Goal: Task Accomplishment & Management: Use online tool/utility

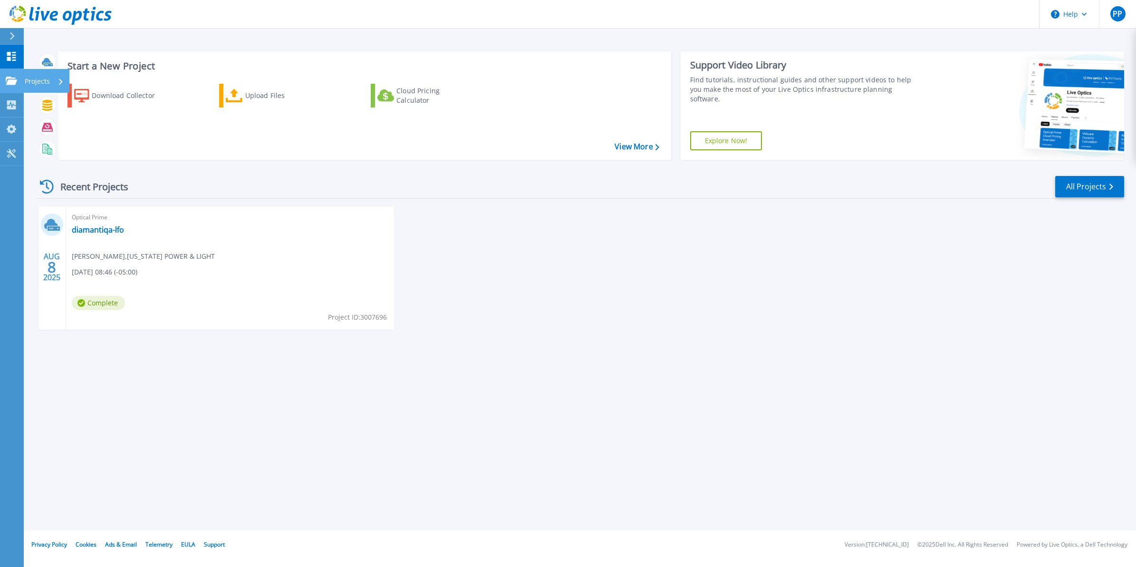
click at [17, 74] on link "Projects Projects" at bounding box center [12, 81] width 24 height 24
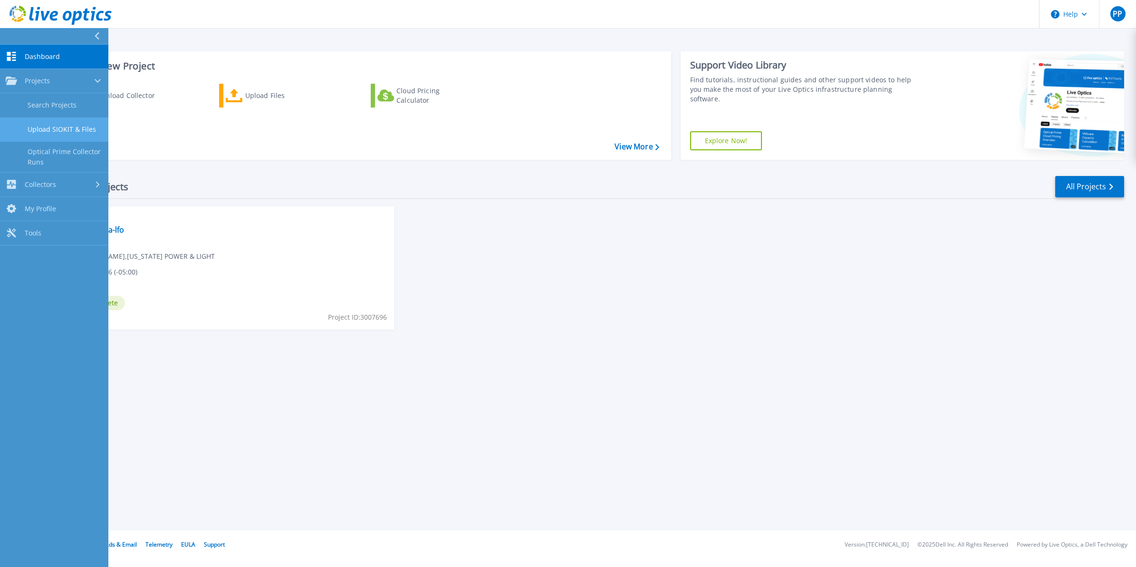
click at [56, 129] on link "Upload SIOKIT & Files" at bounding box center [54, 129] width 108 height 24
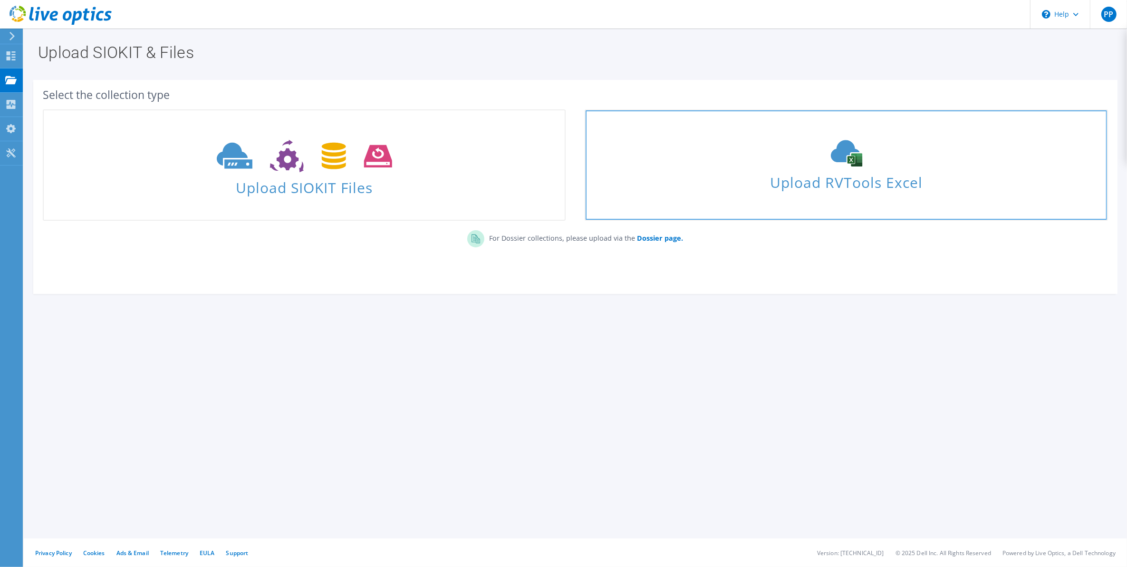
click at [812, 173] on span "Upload RVTools Excel" at bounding box center [846, 180] width 521 height 20
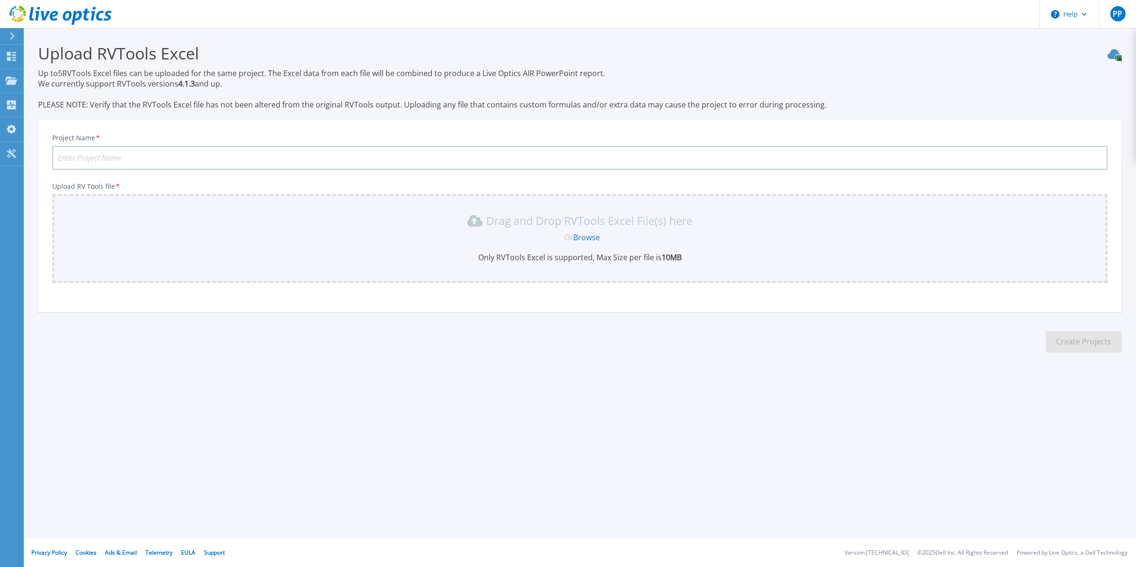
click at [550, 157] on input "Project Name *" at bounding box center [579, 158] width 1055 height 24
type input "kube-prod-qa"
click at [584, 234] on link "Browse" at bounding box center [586, 237] width 27 height 10
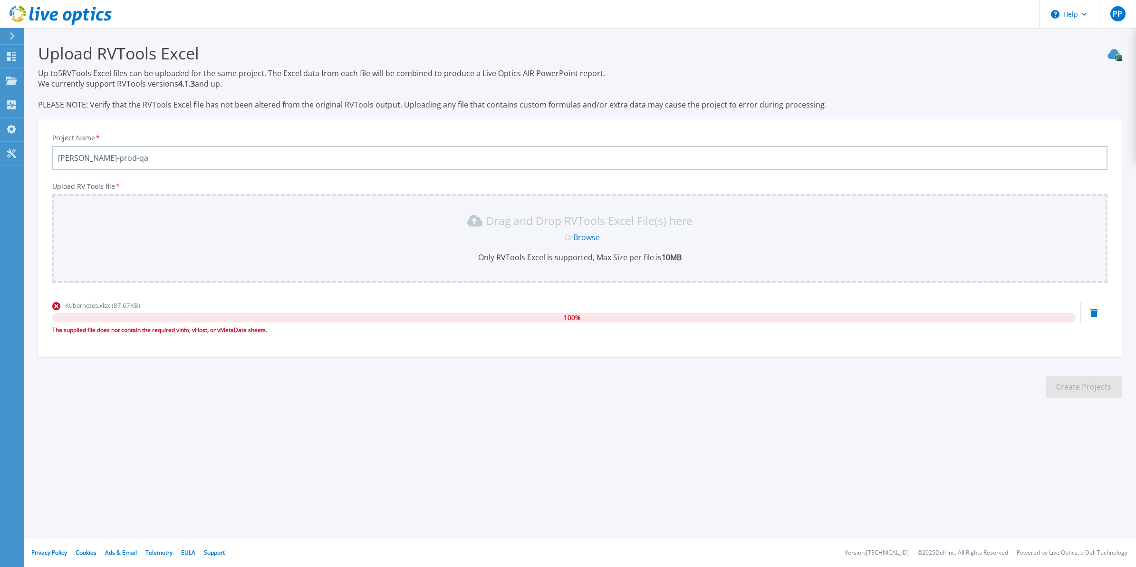
click at [13, 39] on div at bounding box center [16, 36] width 15 height 16
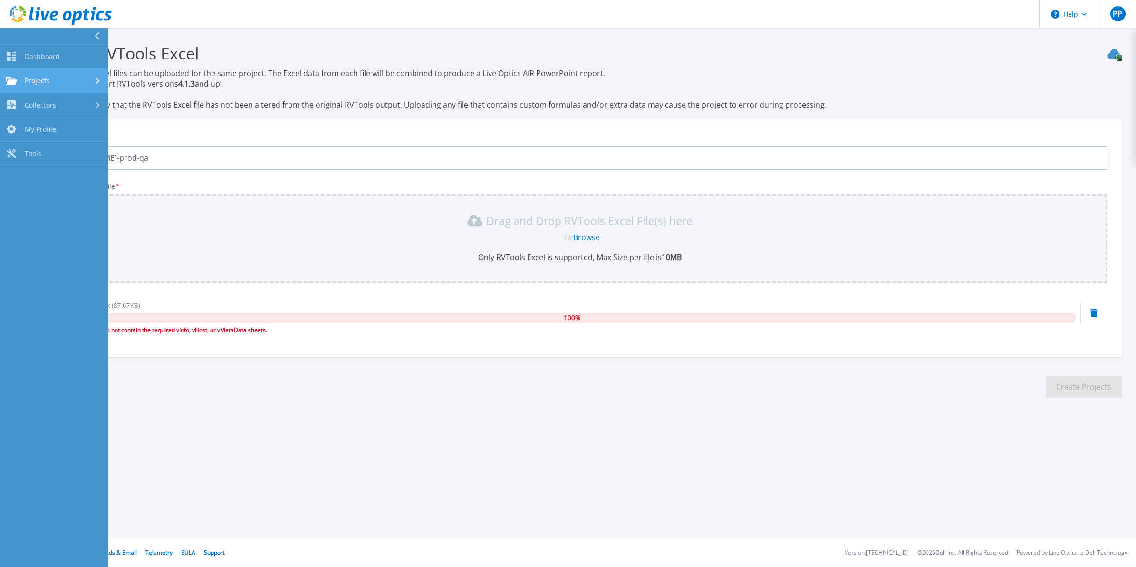
click at [48, 89] on link "Projects Projects" at bounding box center [54, 81] width 108 height 24
click at [63, 126] on link "Upload SIOKIT & Files" at bounding box center [54, 129] width 108 height 24
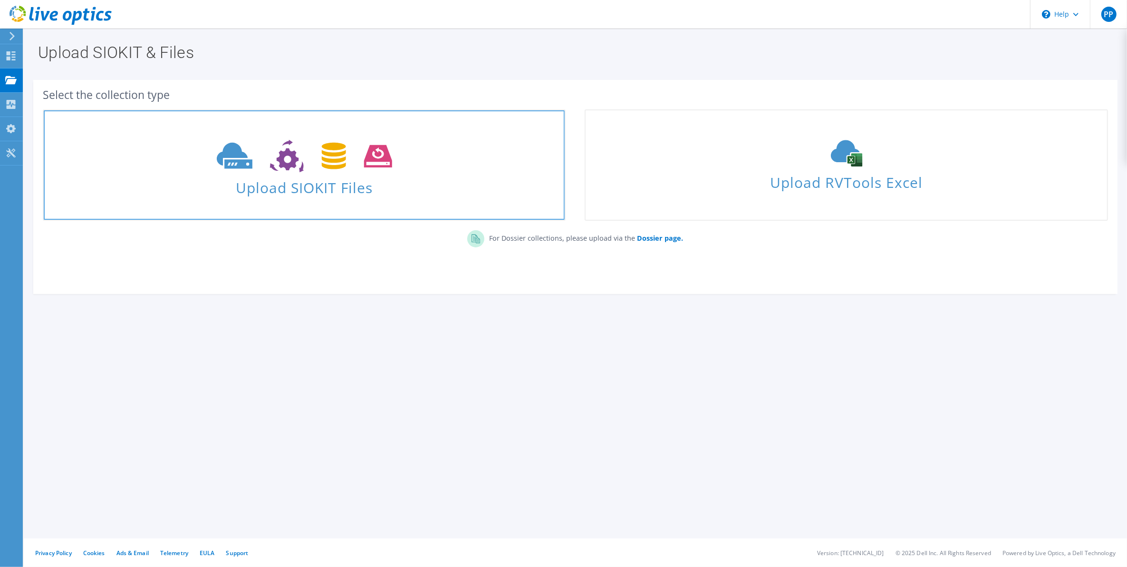
click at [268, 174] on span at bounding box center [304, 155] width 521 height 40
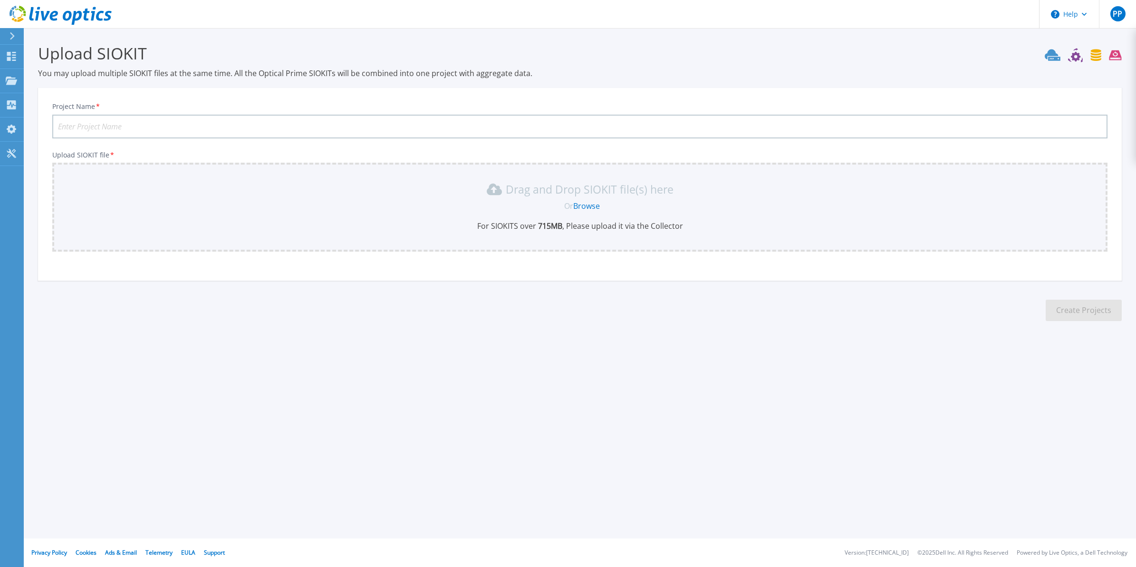
click at [246, 125] on input "Project Name *" at bounding box center [579, 127] width 1055 height 24
type input "[PERSON_NAME]-prod-qa"
click at [581, 203] on link "Browse" at bounding box center [586, 206] width 27 height 10
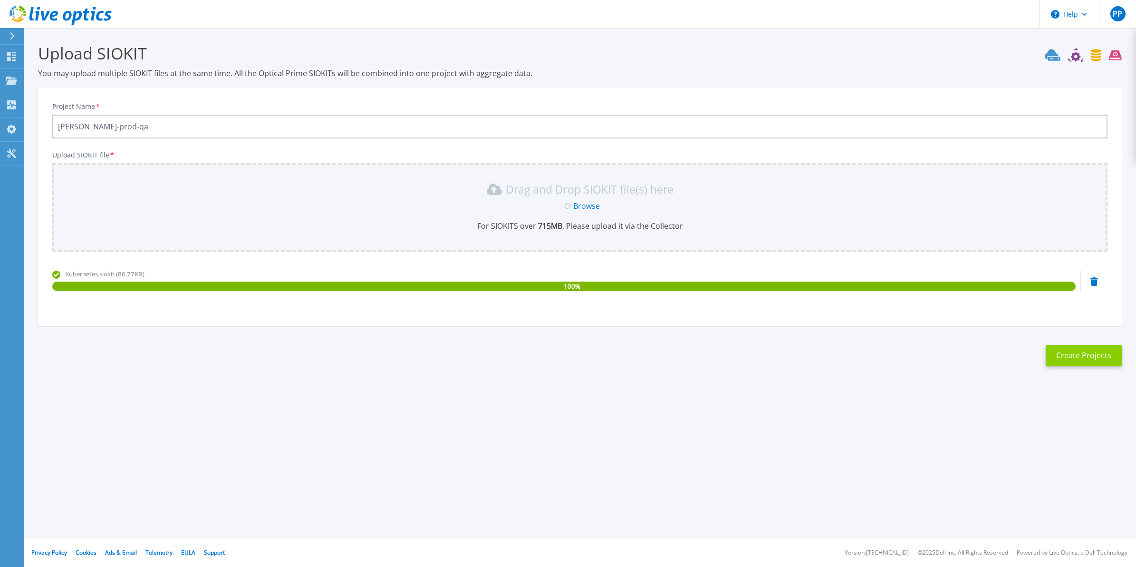
click at [1071, 355] on button "Create Projects" at bounding box center [1084, 355] width 76 height 21
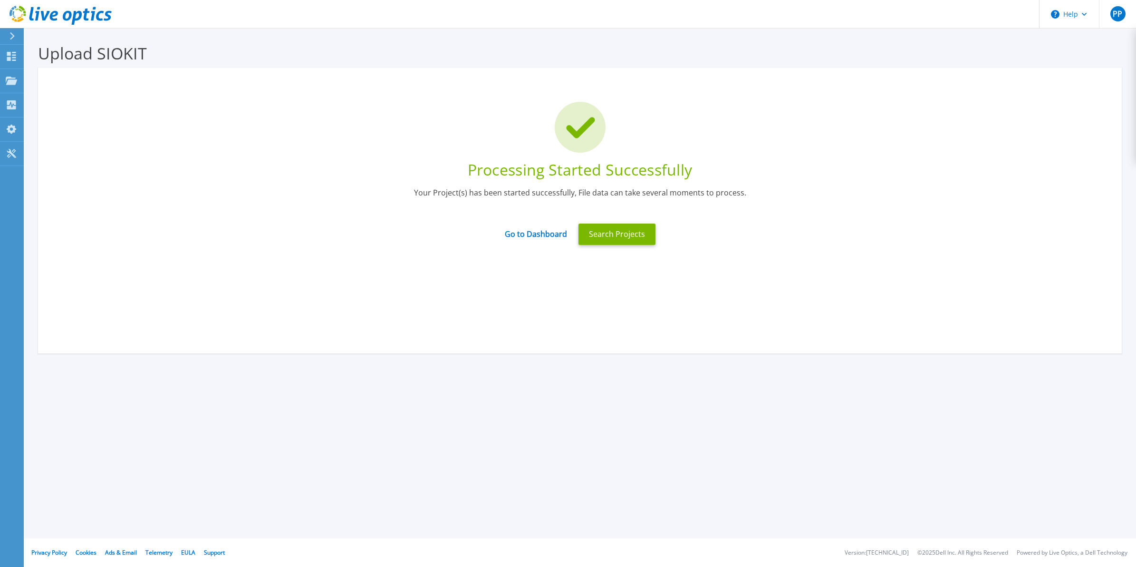
click at [776, 160] on div "Processing Started Successfully" at bounding box center [579, 170] width 1055 height 20
drag, startPoint x: 540, startPoint y: 235, endPoint x: 507, endPoint y: 244, distance: 33.9
click at [507, 244] on div "Go to Dashboard" at bounding box center [536, 234] width 74 height 20
click at [527, 233] on link "Go to Dashboard" at bounding box center [536, 231] width 62 height 19
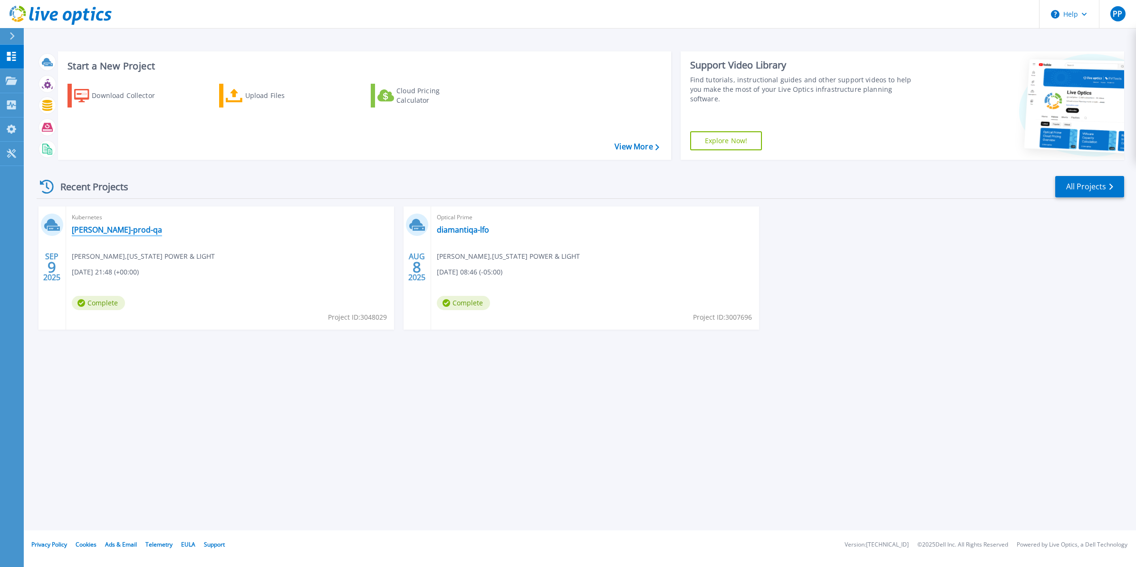
click at [101, 230] on link "[PERSON_NAME]-prod-qa" at bounding box center [117, 230] width 90 height 10
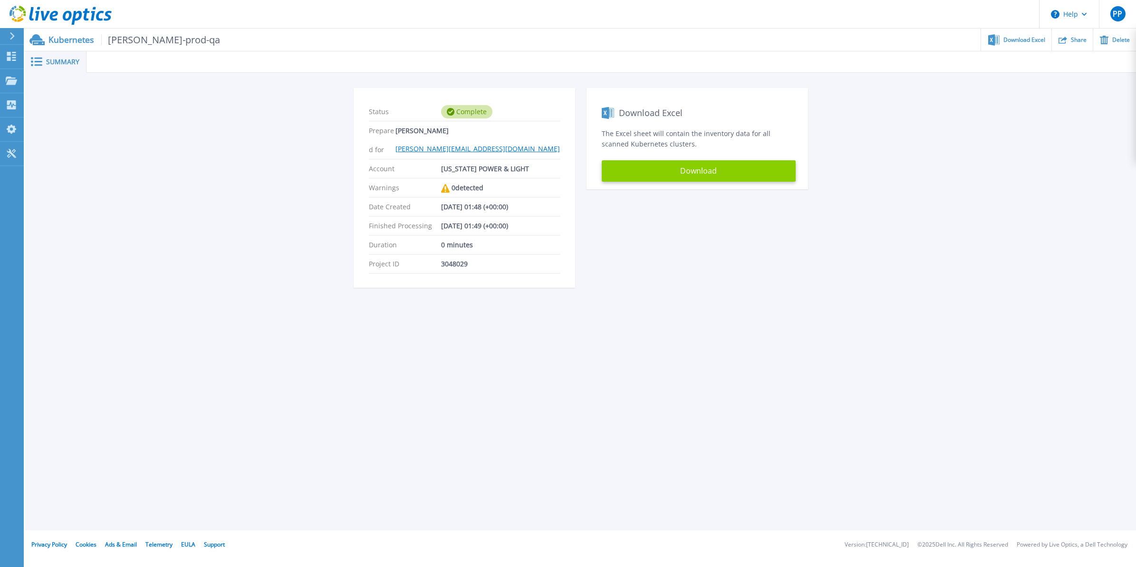
click at [701, 169] on button "Download" at bounding box center [699, 170] width 194 height 21
